Goal: Information Seeking & Learning: Learn about a topic

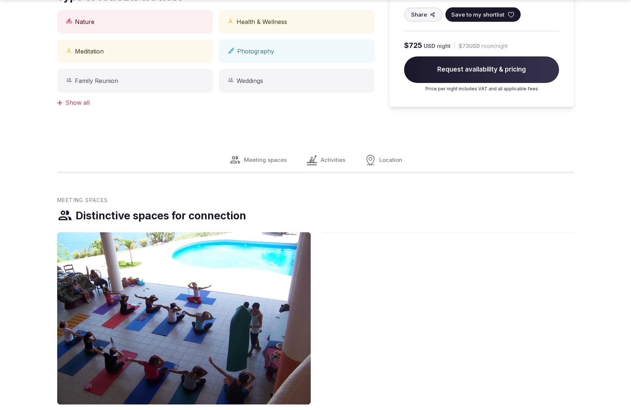
scroll to position [767, 0]
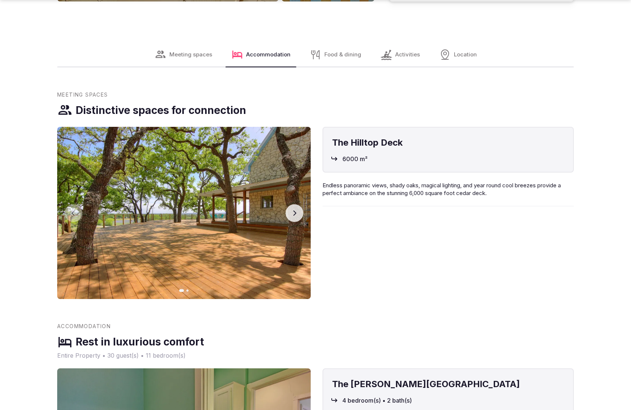
scroll to position [1532, 0]
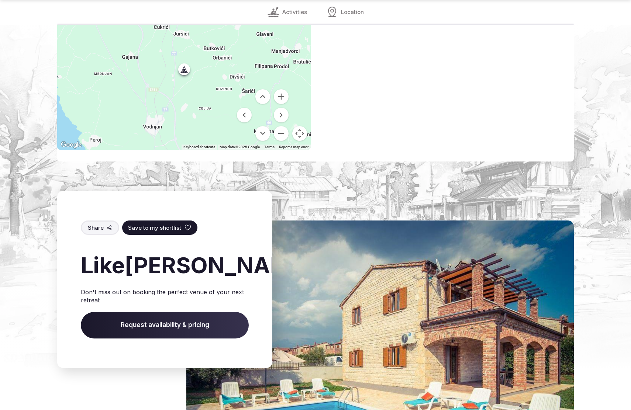
scroll to position [1115, 0]
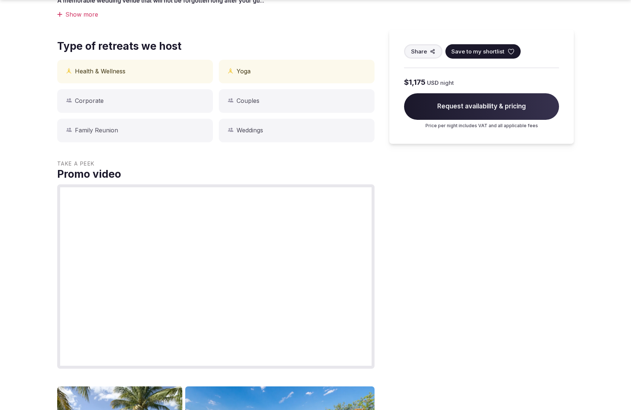
scroll to position [1162, 0]
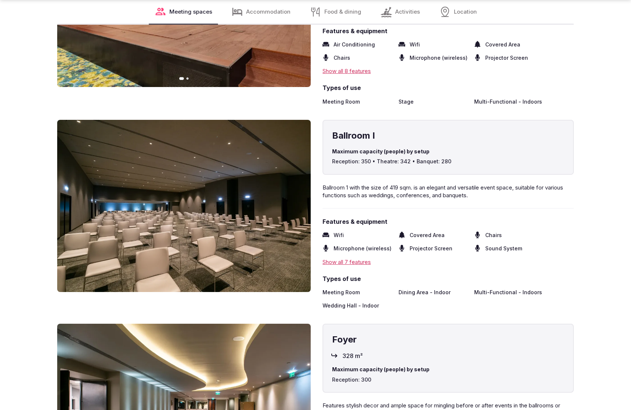
scroll to position [1507, 0]
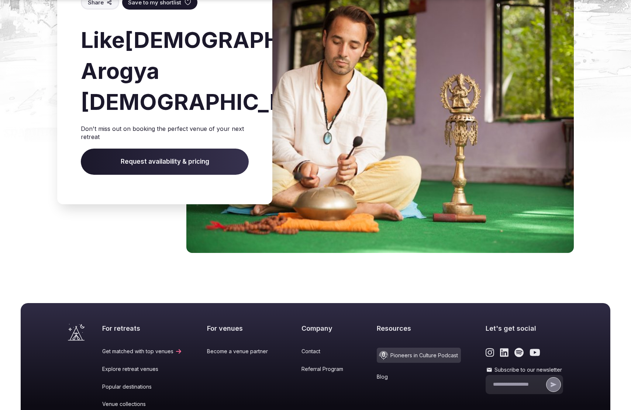
scroll to position [865, 0]
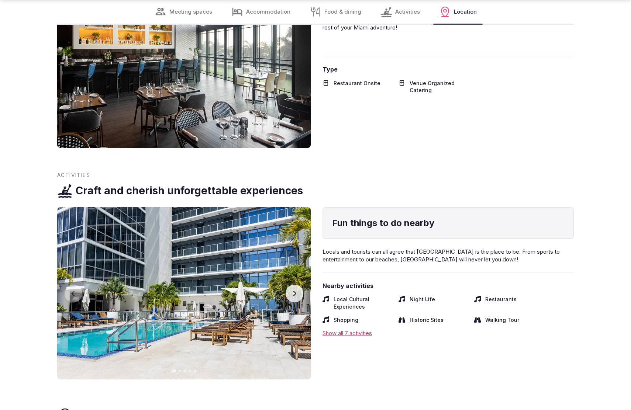
scroll to position [1507, 0]
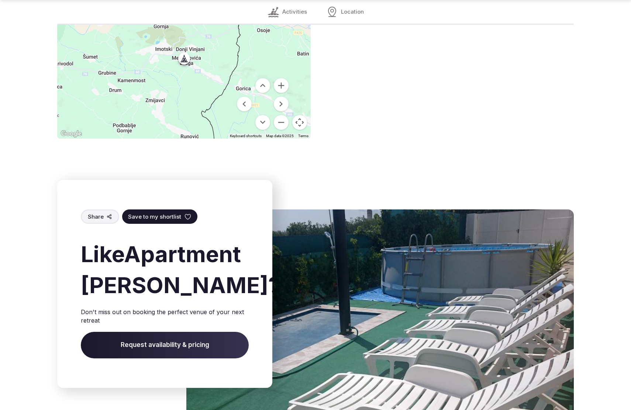
scroll to position [1091, 0]
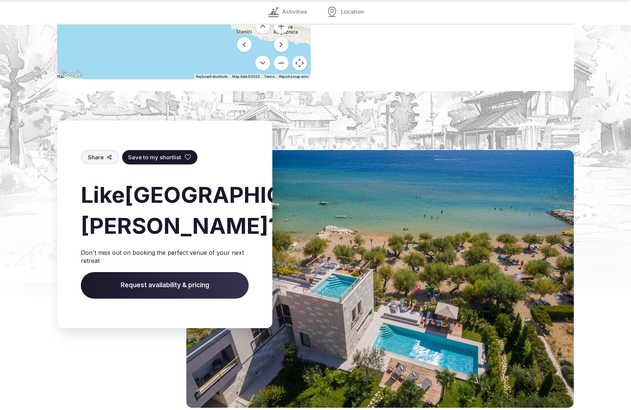
scroll to position [1042, 0]
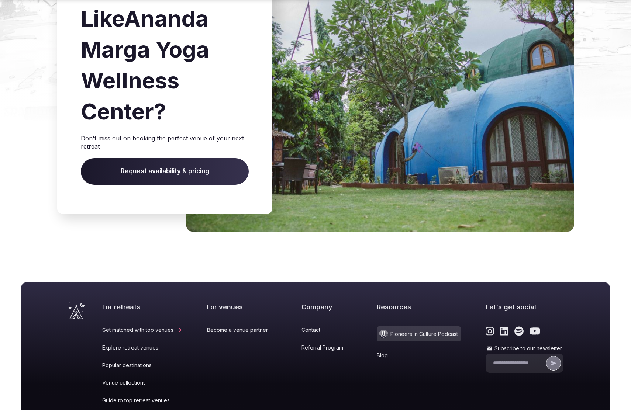
scroll to position [865, 0]
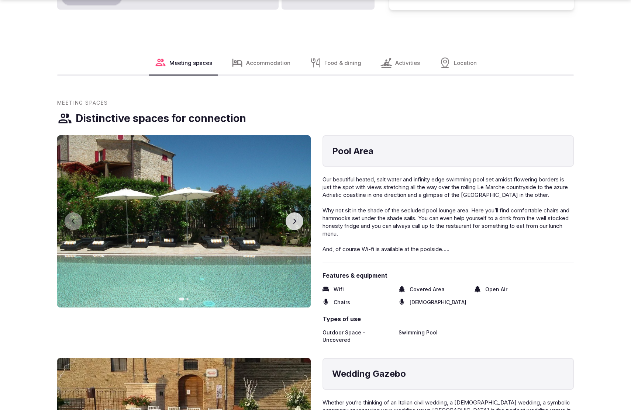
scroll to position [1162, 0]
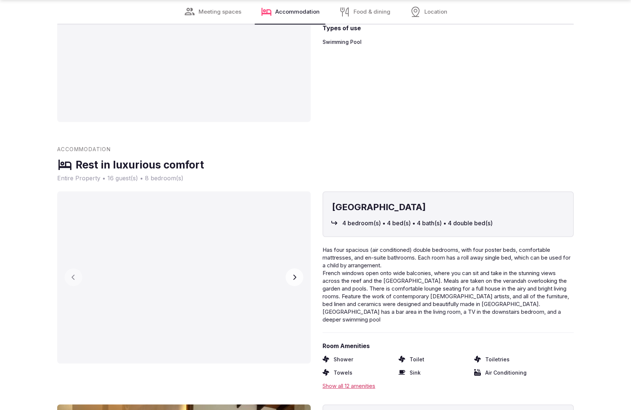
scroll to position [1532, 0]
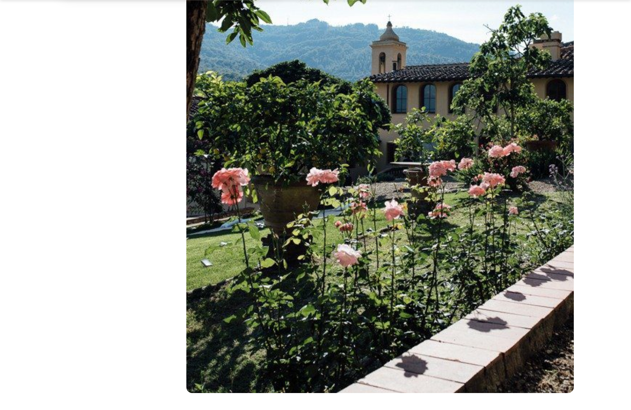
scroll to position [1397, 0]
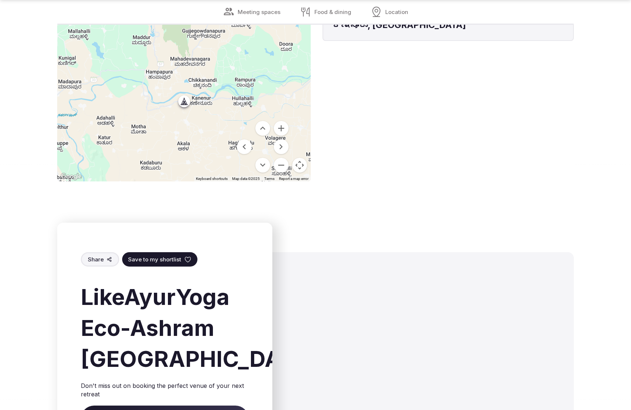
scroll to position [1115, 0]
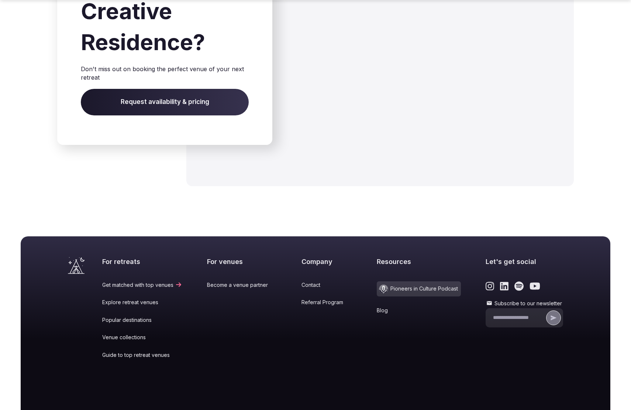
scroll to position [1190, 0]
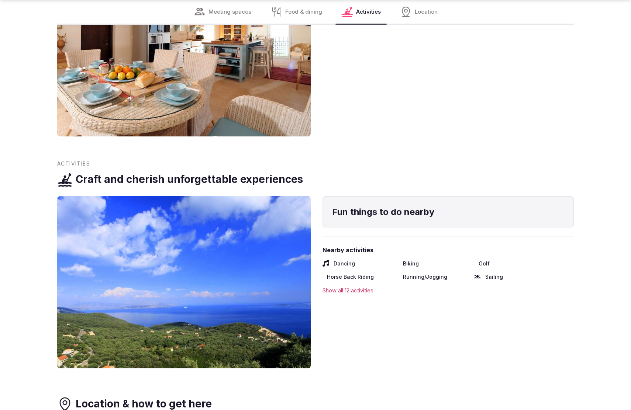
scroll to position [1532, 0]
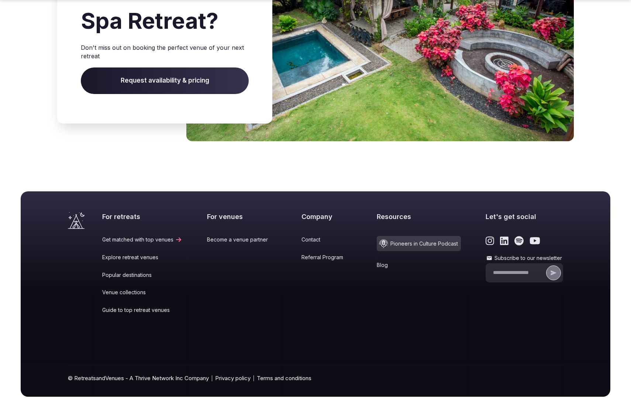
scroll to position [1145, 0]
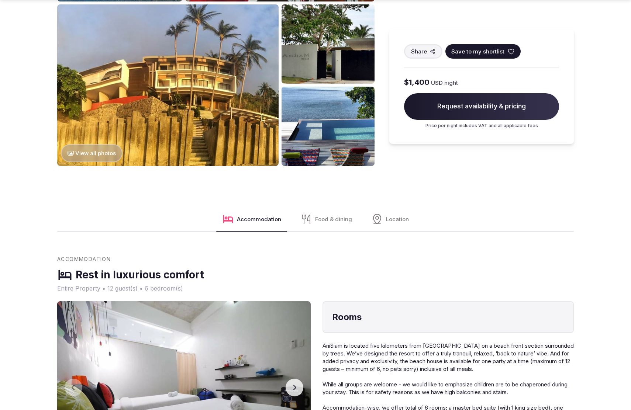
scroll to position [1159, 0]
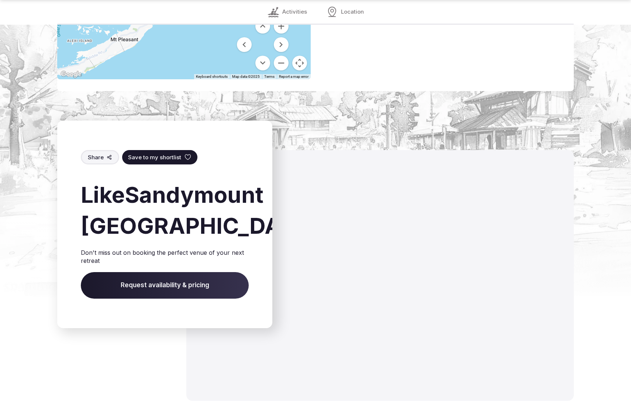
scroll to position [1034, 0]
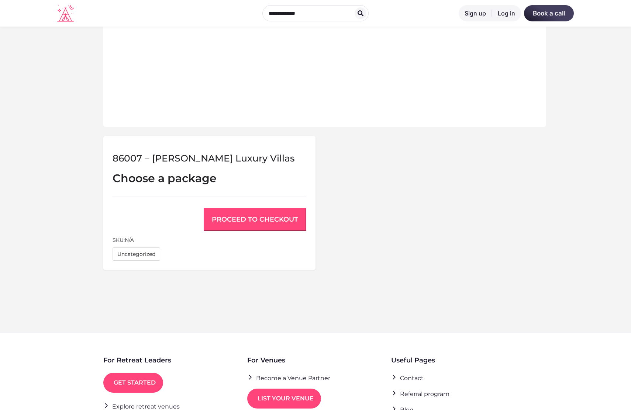
scroll to position [485, 0]
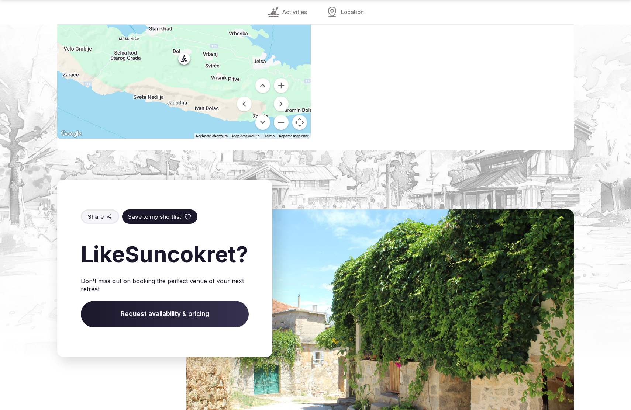
scroll to position [1101, 0]
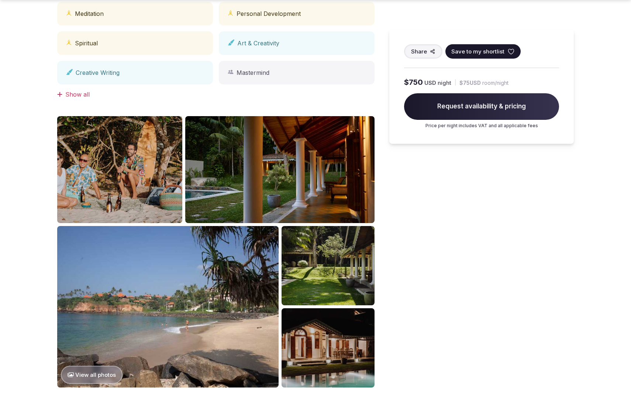
scroll to position [1162, 0]
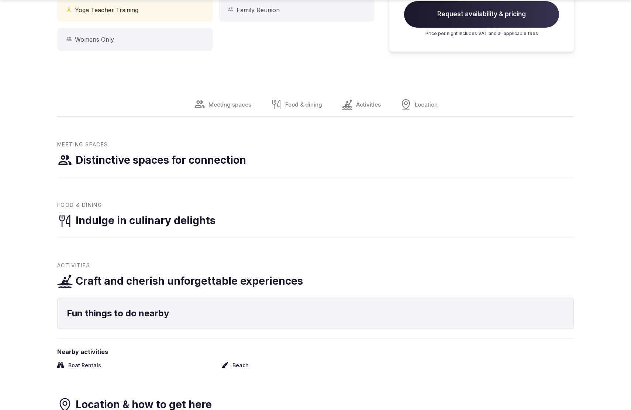
scroll to position [1130, 0]
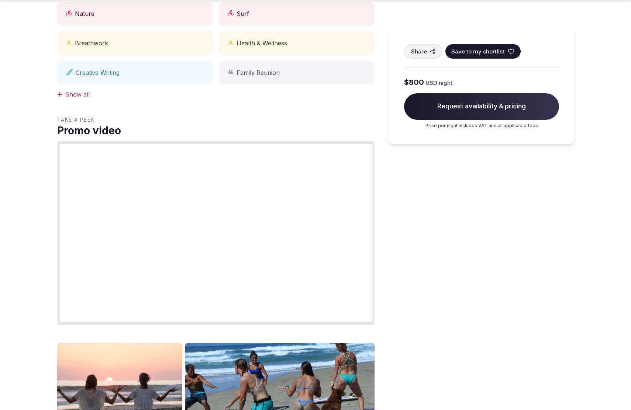
scroll to position [1140, 0]
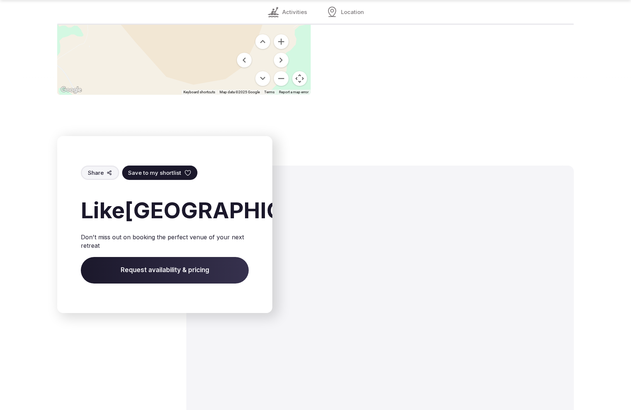
scroll to position [1061, 0]
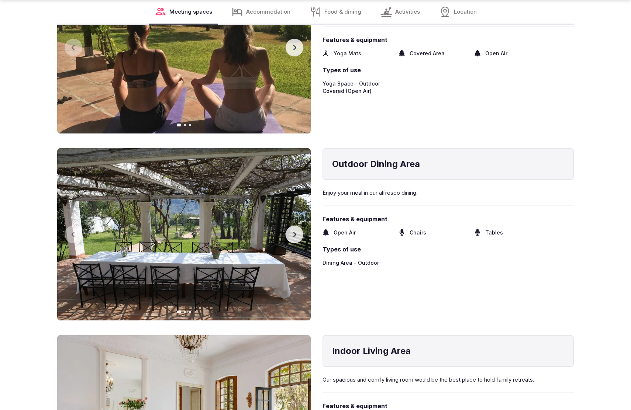
scroll to position [1532, 0]
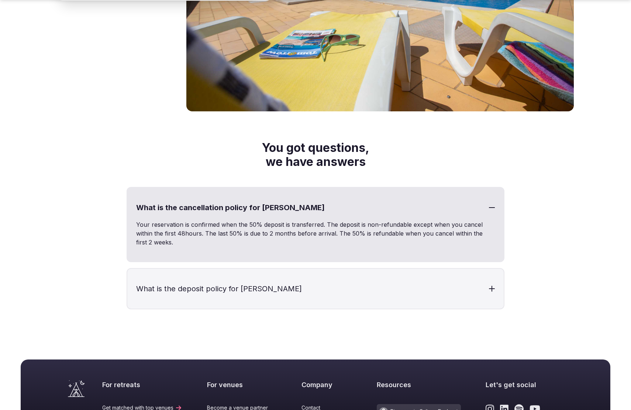
scroll to position [1305, 0]
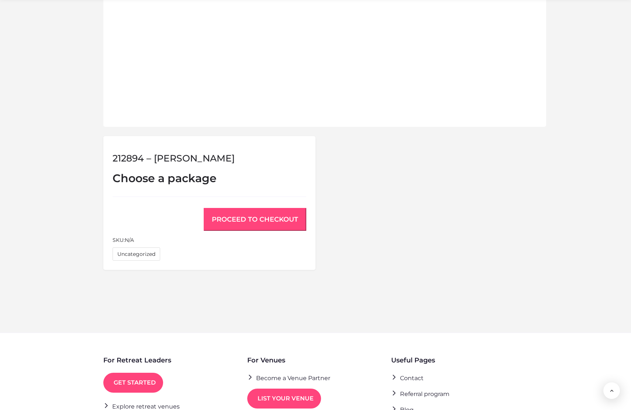
scroll to position [485, 0]
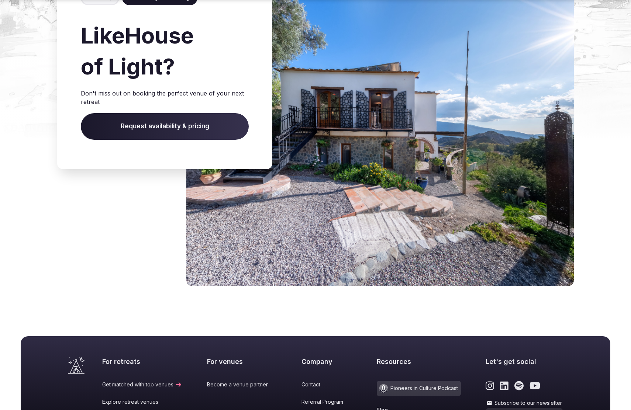
scroll to position [920, 0]
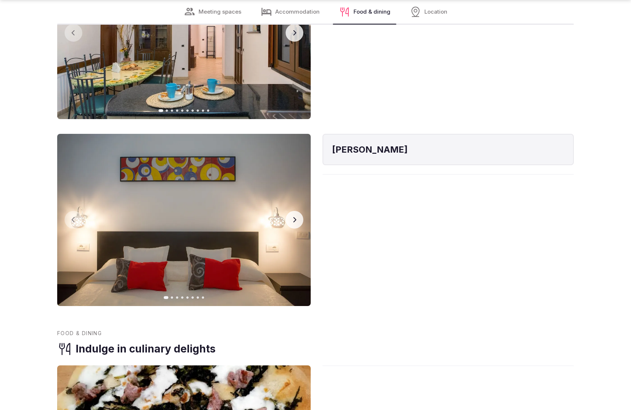
scroll to position [1507, 0]
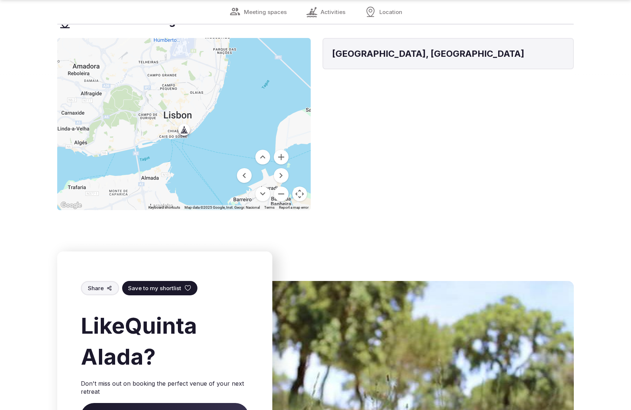
scroll to position [1115, 0]
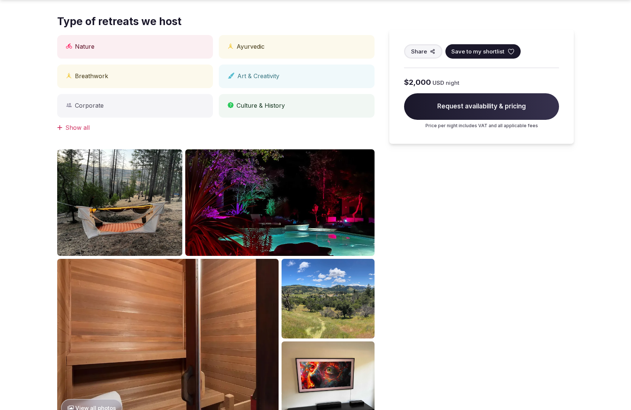
scroll to position [745, 0]
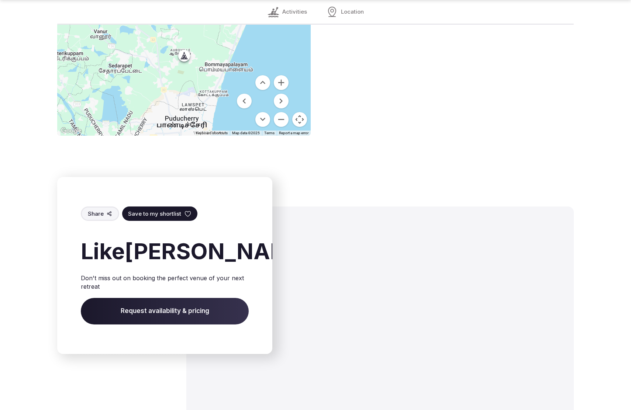
scroll to position [1097, 0]
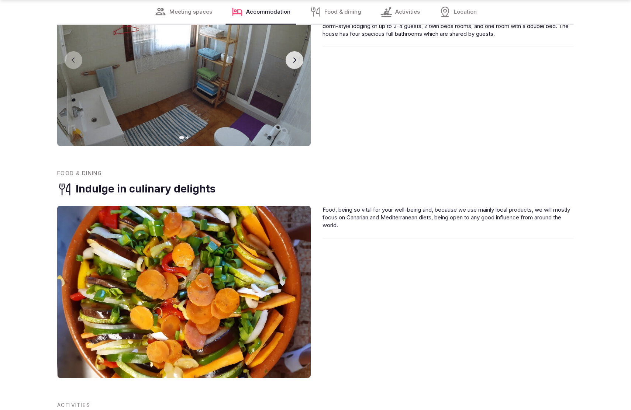
scroll to position [1532, 0]
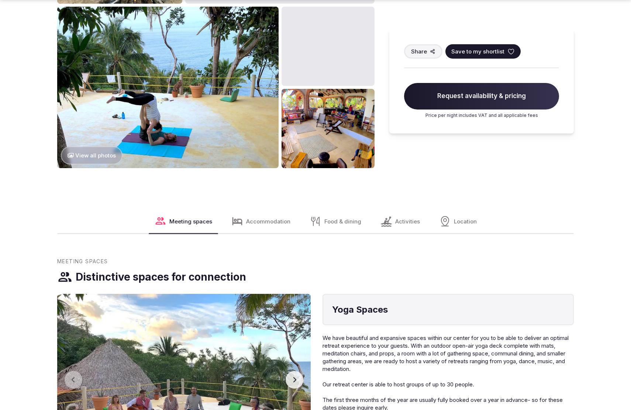
scroll to position [1162, 0]
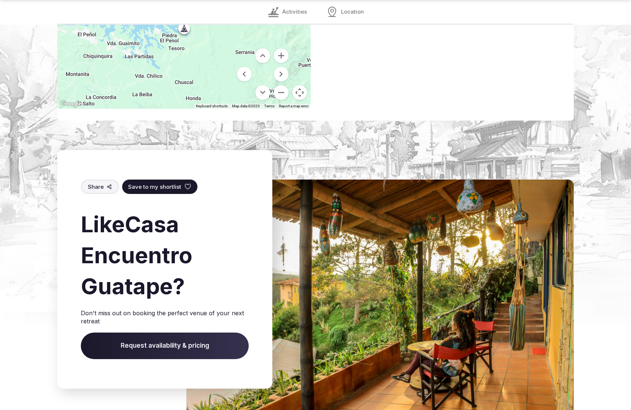
scroll to position [1071, 0]
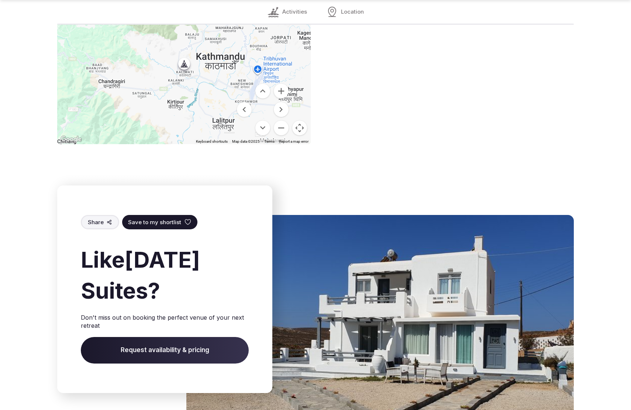
scroll to position [1099, 0]
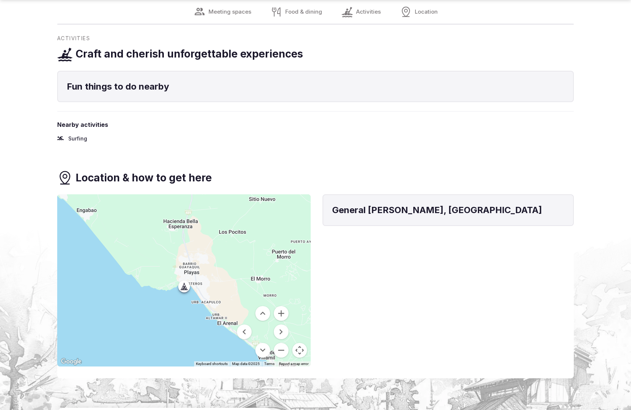
scroll to position [1115, 0]
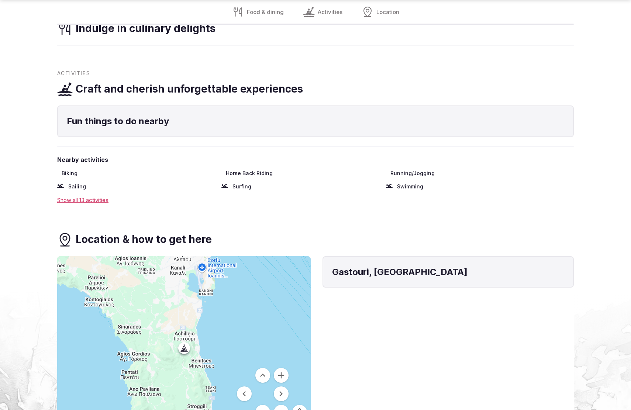
scroll to position [1362, 0]
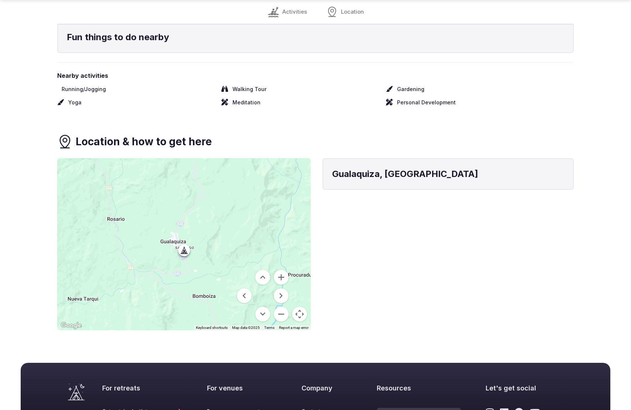
scroll to position [552, 0]
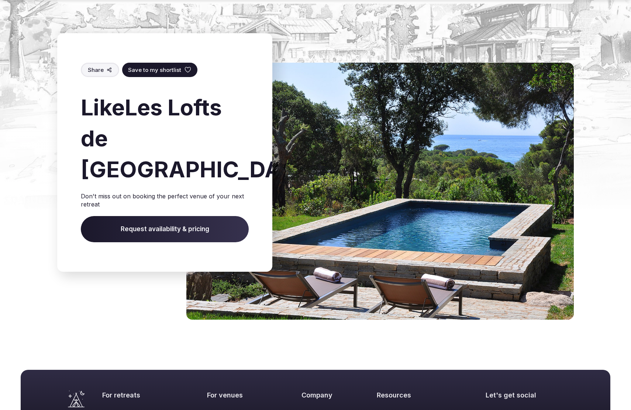
scroll to position [953, 0]
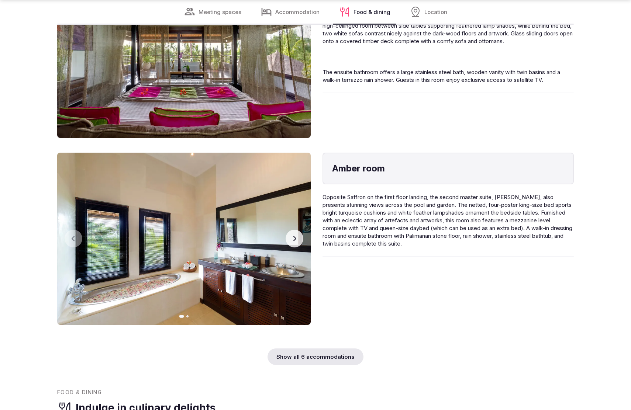
scroll to position [1532, 0]
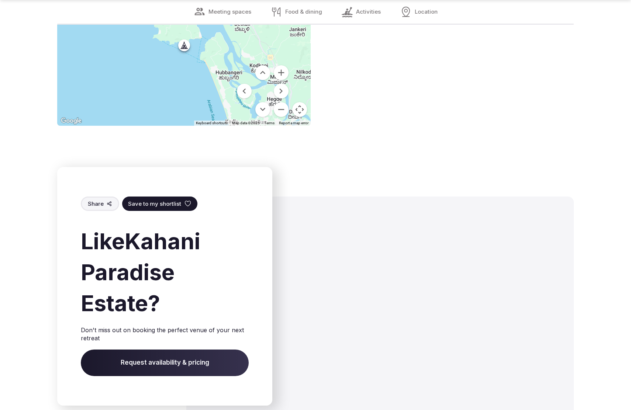
scroll to position [1088, 0]
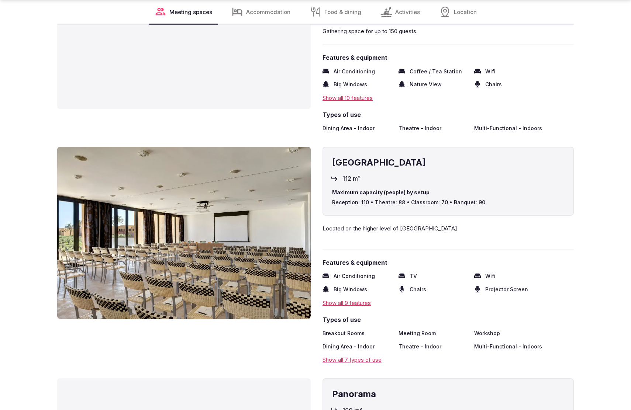
scroll to position [1532, 0]
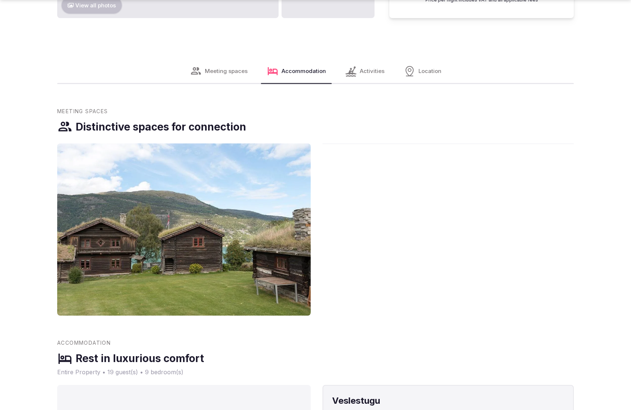
scroll to position [1532, 0]
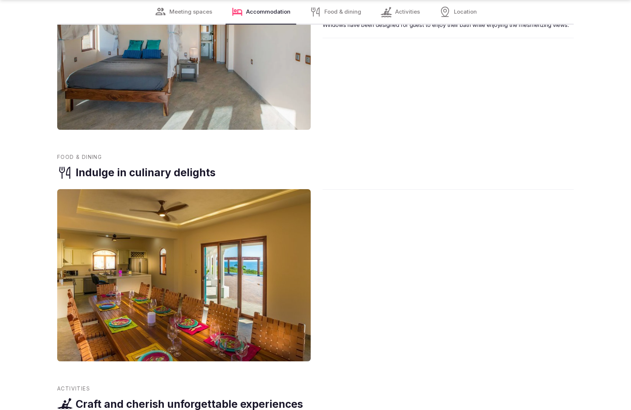
scroll to position [1532, 0]
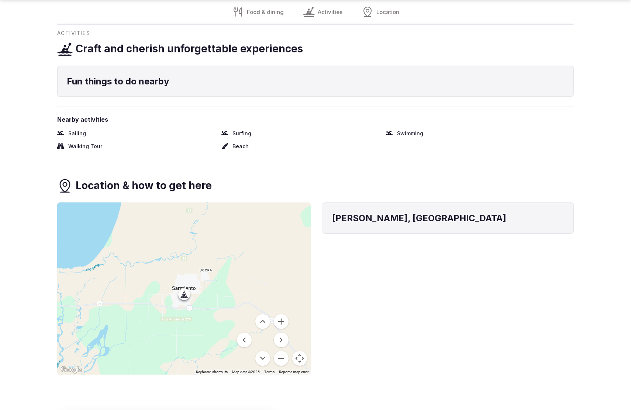
scroll to position [1115, 0]
